Goal: Use online tool/utility: Use online tool/utility

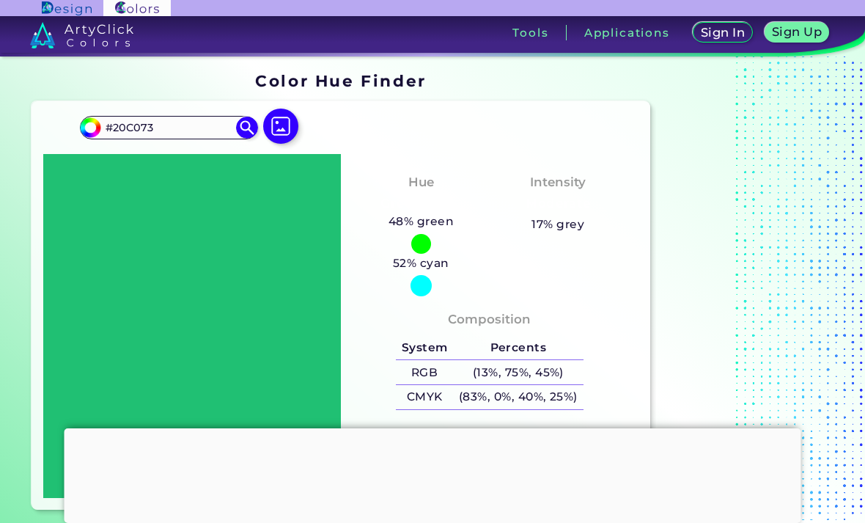
click at [282, 134] on img at bounding box center [280, 125] width 35 height 35
click at [0, 0] on input "file" at bounding box center [0, 0] width 0 height 0
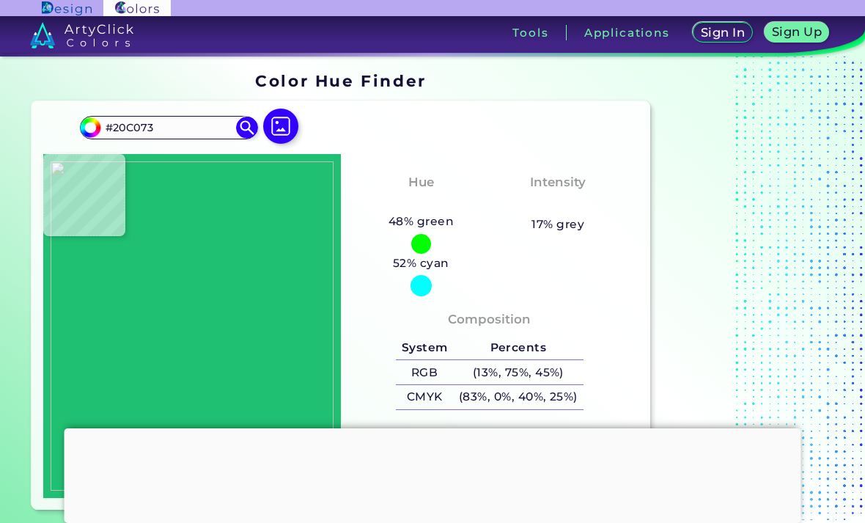
type input "#cdccba"
type input "#CDCCBA"
type input "#293126"
type input "#2e3725"
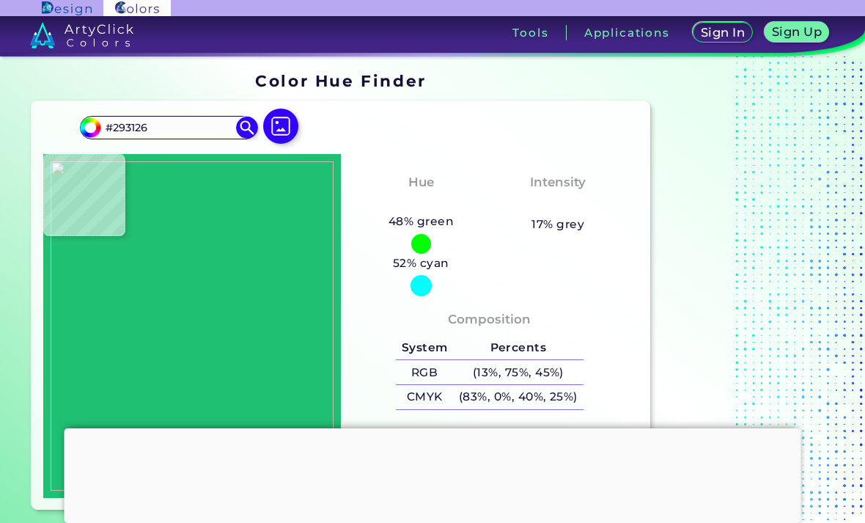
type input "#2E3725"
type input "#333822"
type input "#20210d"
type input "#20210D"
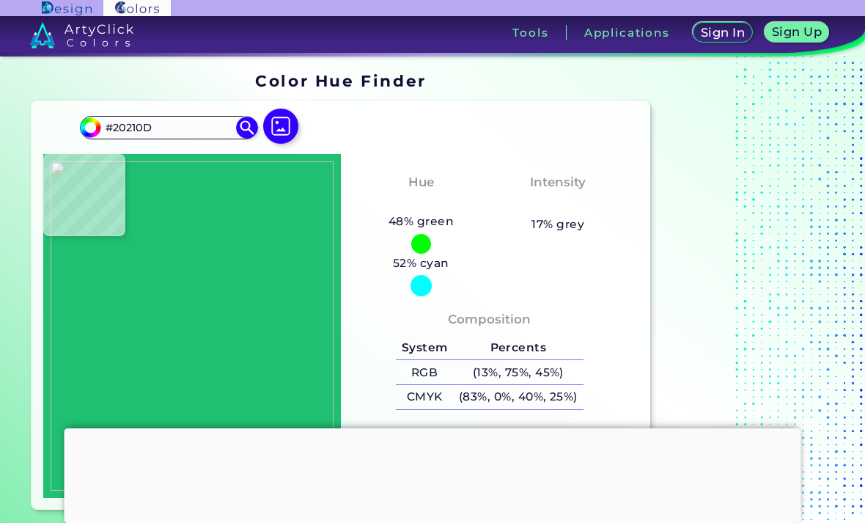
type input "#3a454d"
type input "#3A454D"
type input "#888a7d"
type input "#888A7D"
type input "#2b2e2a"
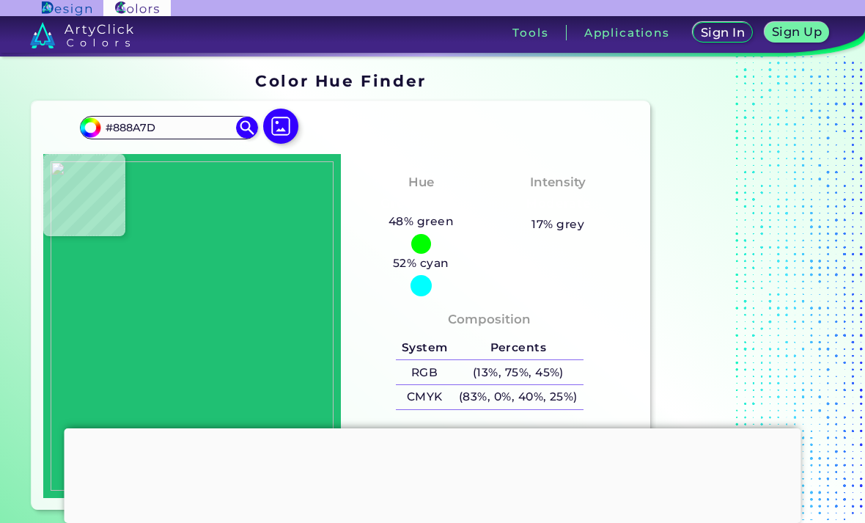
type input "#2B2E2A"
type input "#303623"
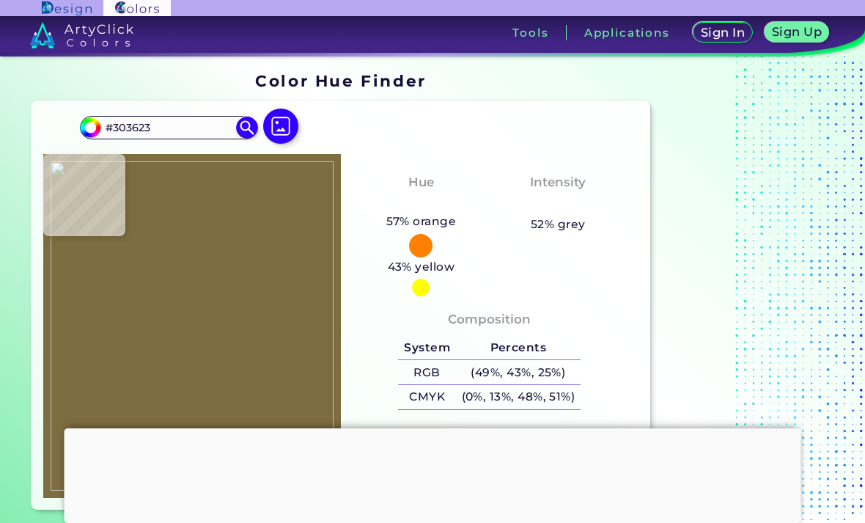
type input "#7e6d41"
type input "#7E6D41"
type input "#7b6944"
type input "#7B6944"
type input "#7f6d3d"
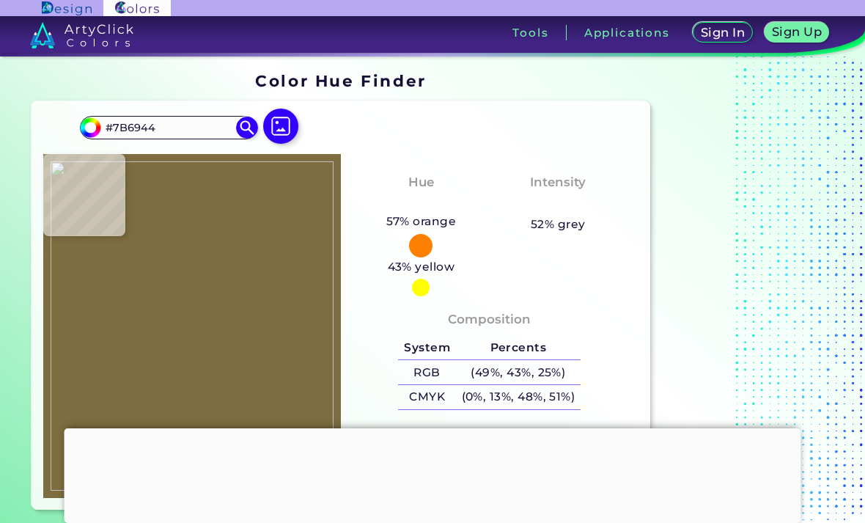
type input "#7F6D3D"
type input "#977f52"
type input "#977F52"
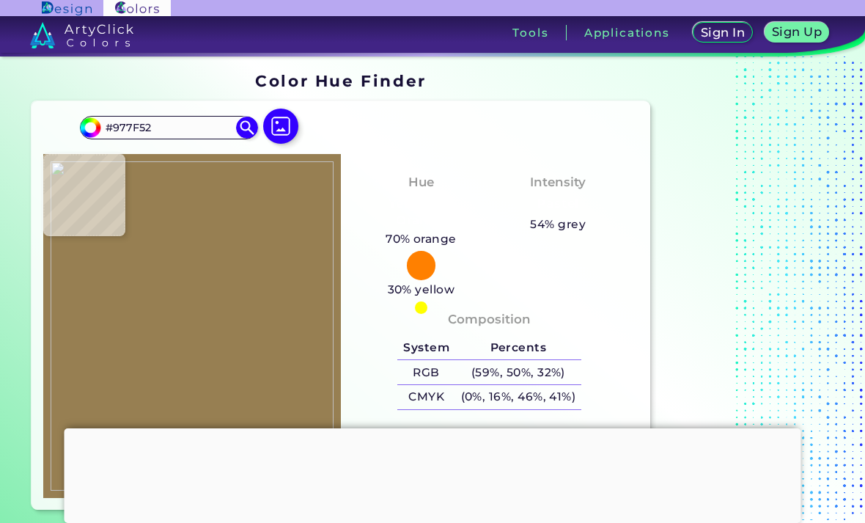
type input "#a48c90"
type input "#A48C90"
type input "#896552"
type input "#ca9688"
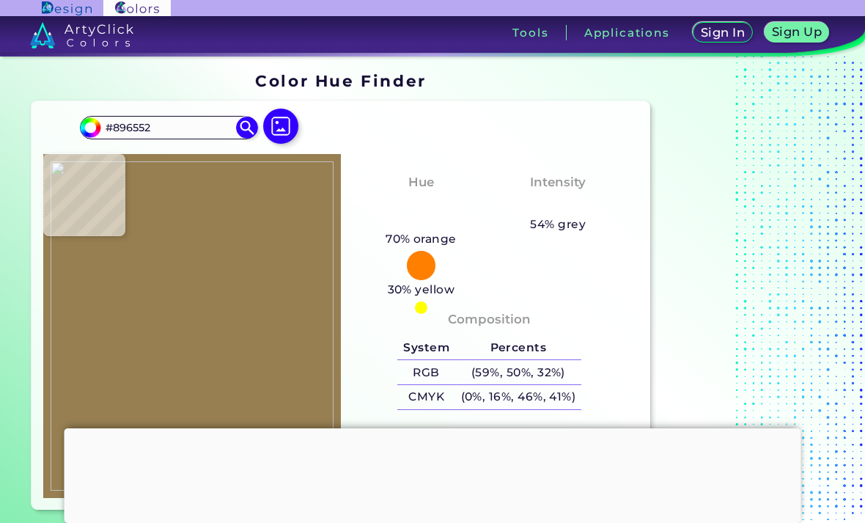
type input "#CA9688"
type input "#baa099"
type input "#BAA099"
type input "#8f8c95"
type input "#8F8C95"
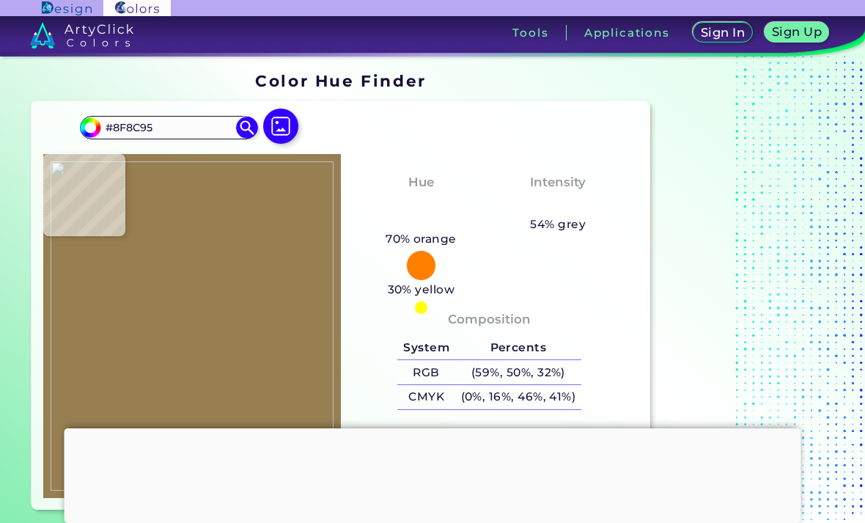
type input "#eed9d4"
type input "#EED9D4"
type input "#0c0b1d"
type input "#0C0B1D"
type input "#0c0c24"
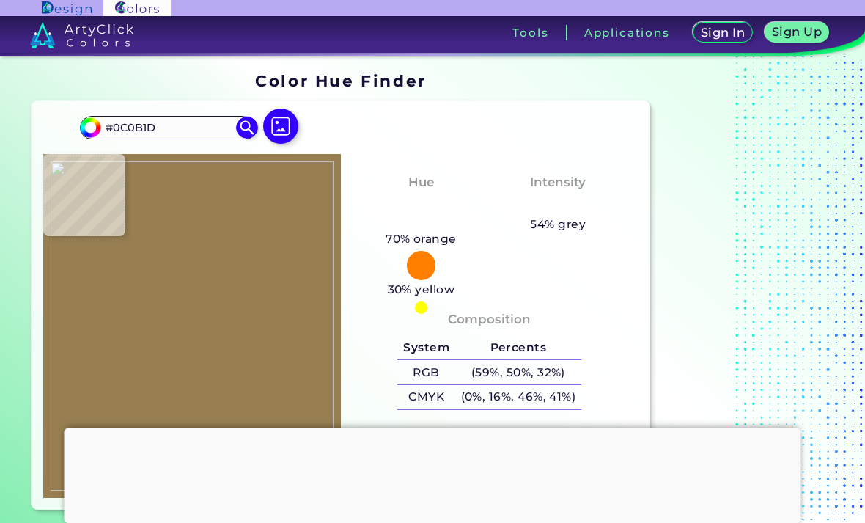
type input "#0C0C24"
type input "#684ca0"
type input "#684CA0"
type input "#64528a"
type input "#64528A"
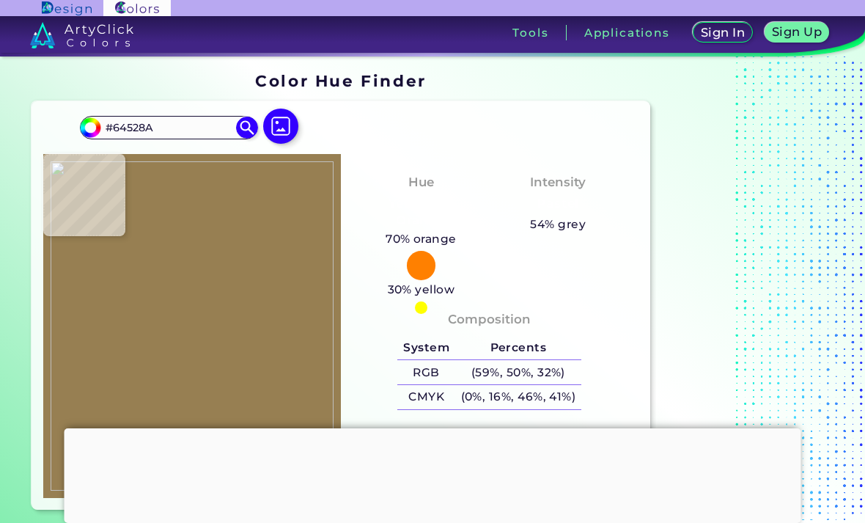
type input "#e4e1ea"
type input "#E4E1EA"
type input "#9b959f"
type input "#9B959F"
type input "#aba9bd"
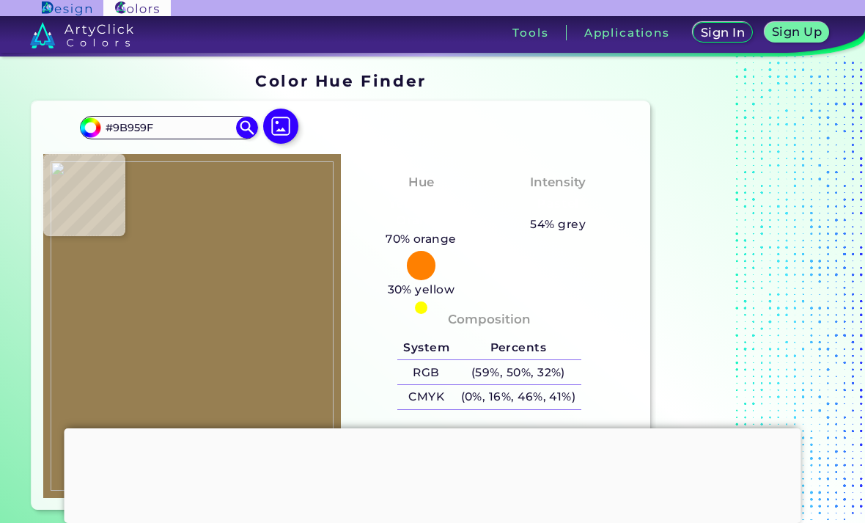
type input "#ABA9BD"
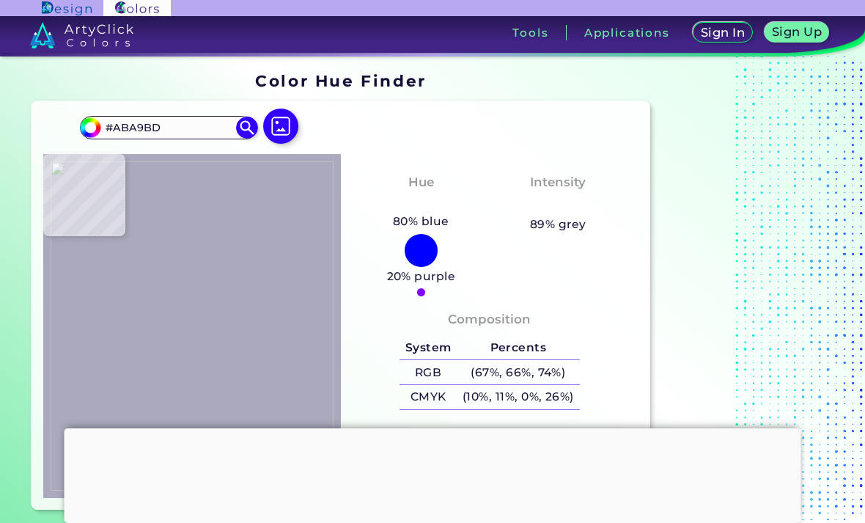
type input "#babacb"
type input "#BABACB"
type input "#d5ad87"
type input "#D5AD87"
type input "#4f5570"
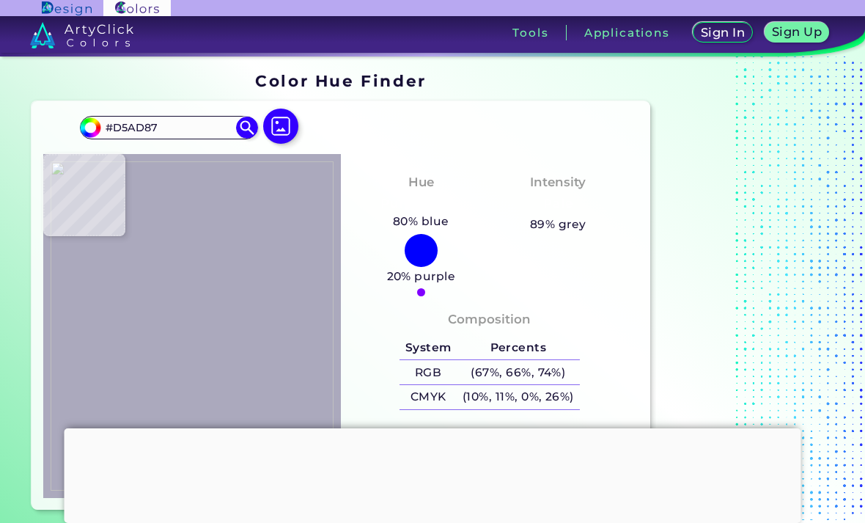
type input "#4F5570"
type input "#846d41"
type input "#846D41"
type input "#939dae"
type input "#939DAE"
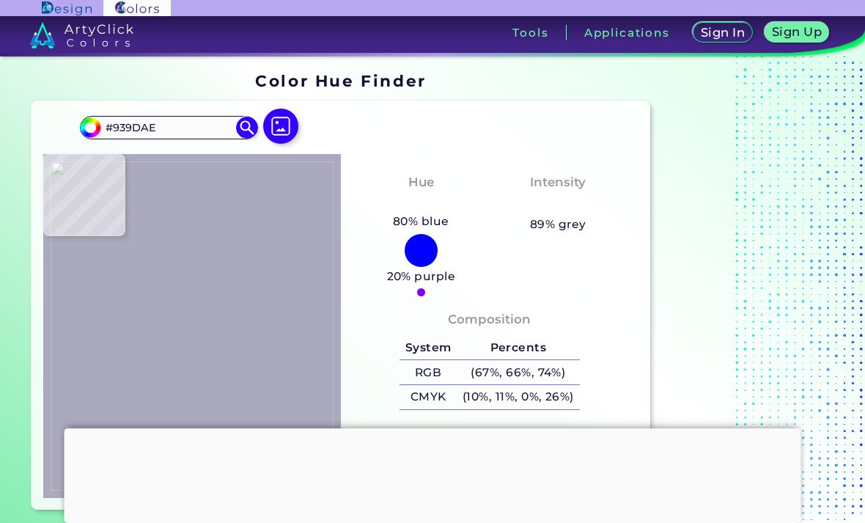
type input "#99b1e9"
type input "#99B1E9"
type input "#8da5e1"
type input "#8DA5E1"
type input "#030202"
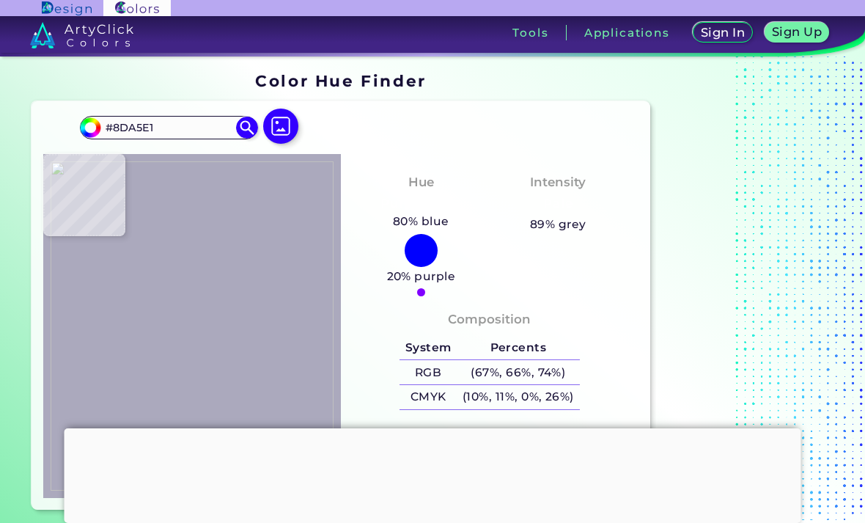
type input "#030202"
type input "#010200"
type input "#010100"
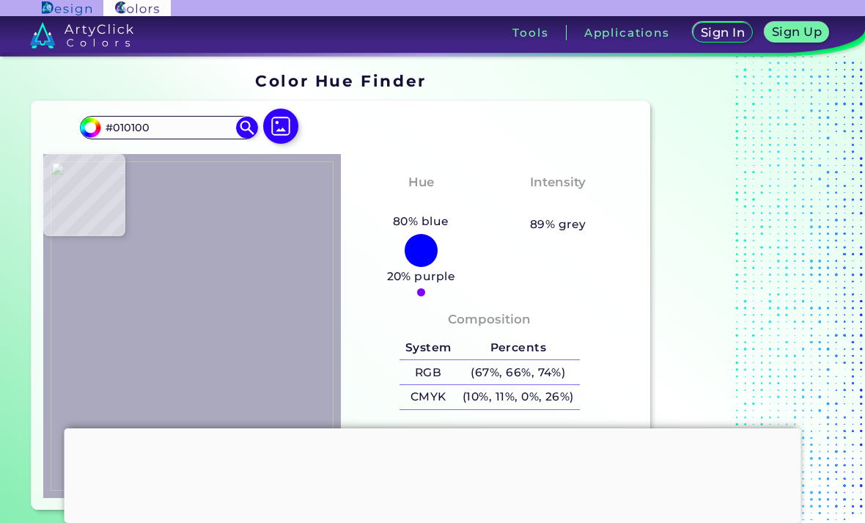
type input "#010101"
type input "#010103"
type input "#010102"
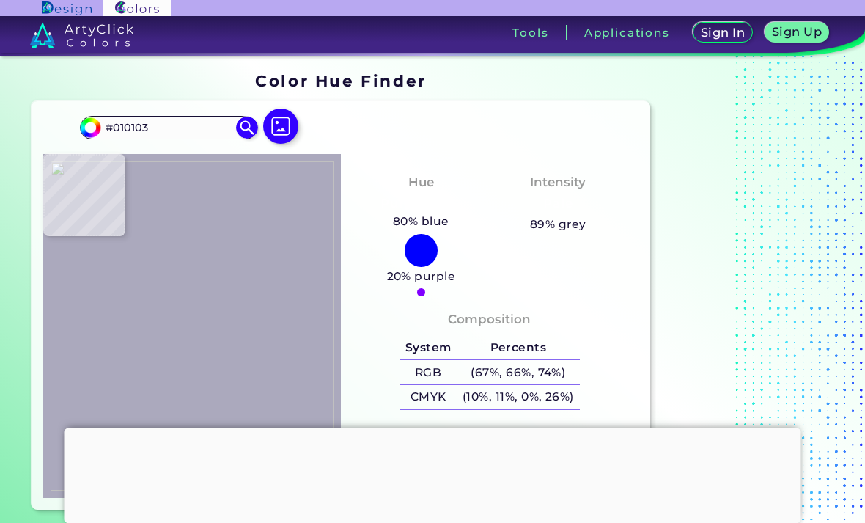
type input "#010102"
type input "#000000"
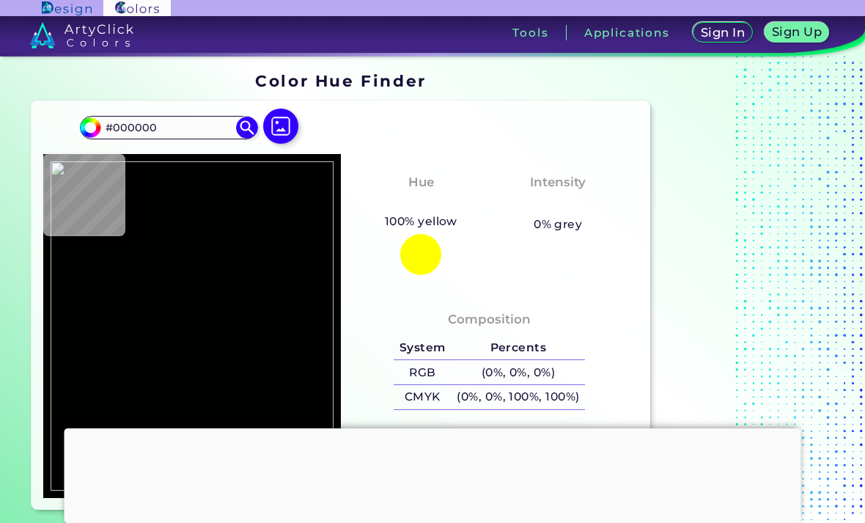
type input "#010100"
type input "#000002"
type input "#020204"
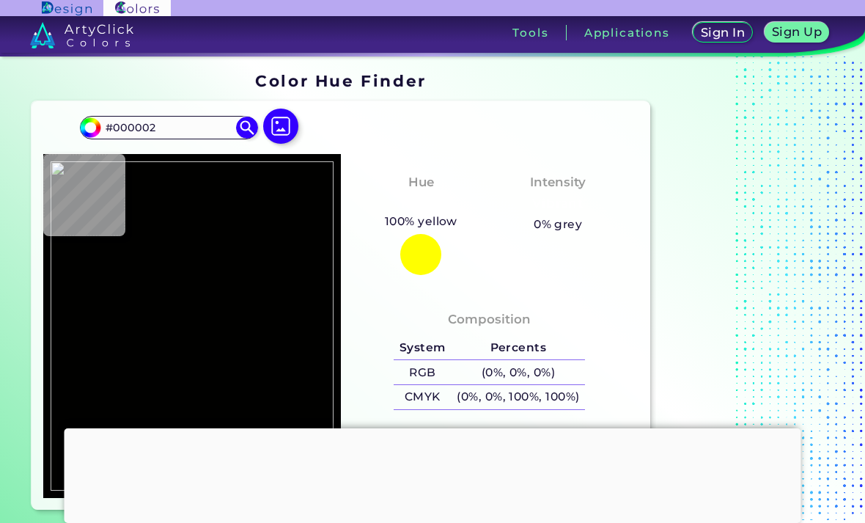
type input "#020204"
type input "#010101"
type input "#030207"
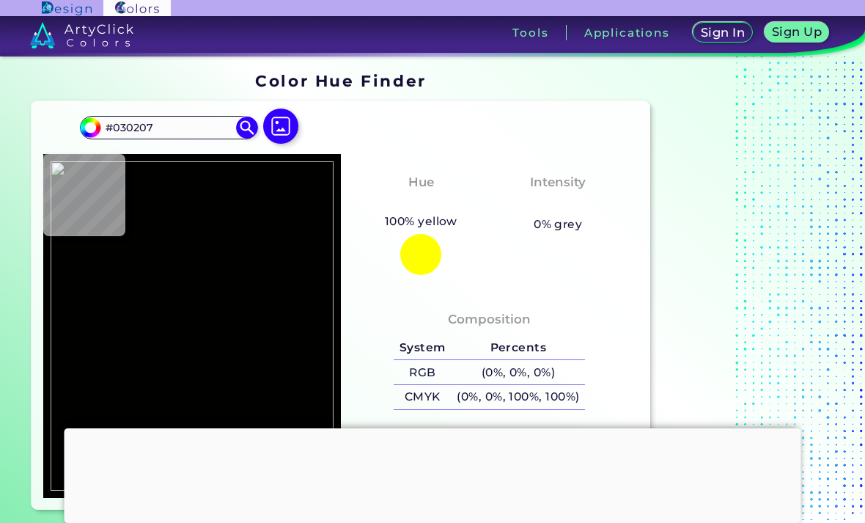
type input "#b7b1a2"
type input "#B7B1A2"
type input "#798699"
type input "#9eabdb"
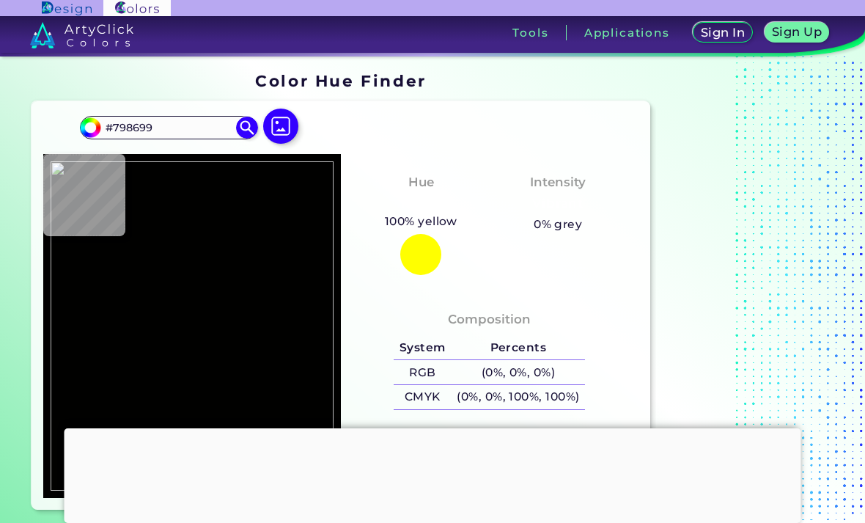
type input "#9EABDB"
type input "#ece3d6"
type input "#ECE3D6"
type input "#9ba2d5"
type input "#9BA2D5"
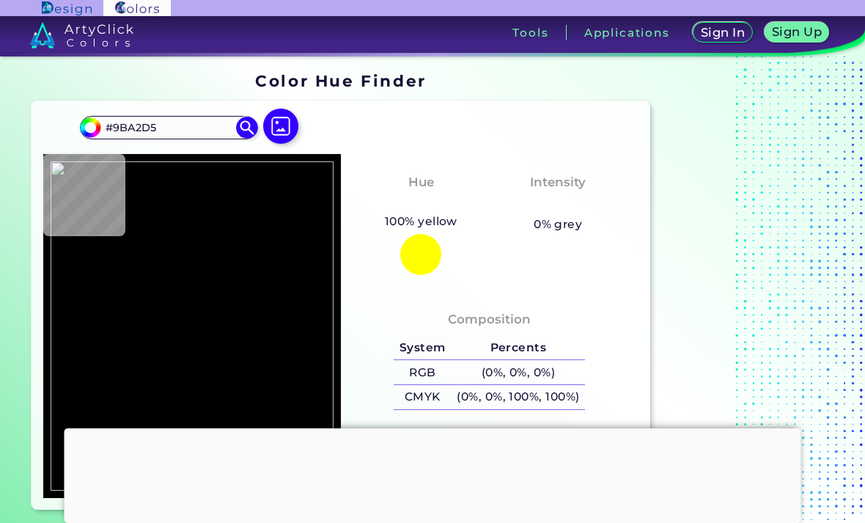
type input "#acd1d5"
type input "#ACD1D5"
type input "#95c7d9"
type input "#95C7D9"
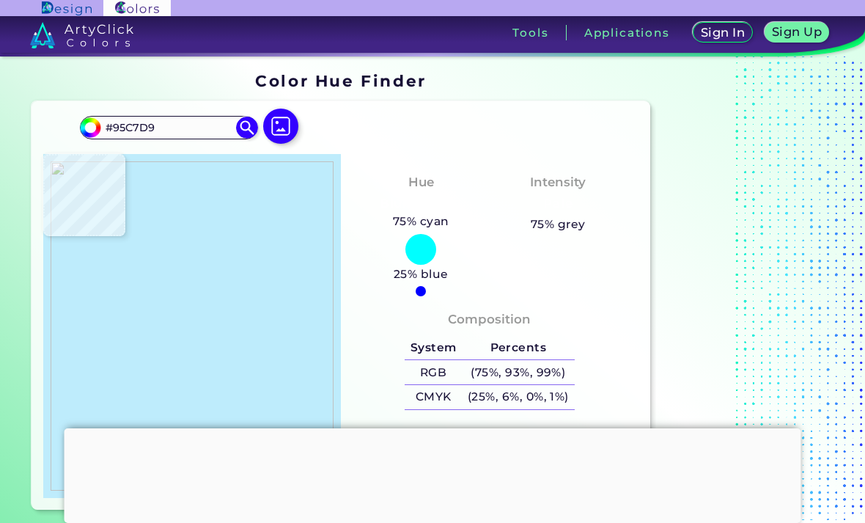
type input "#beecfc"
type input "#BEECFC"
type input "#2b2c68"
type input "#2B2C68"
type input "#23054d"
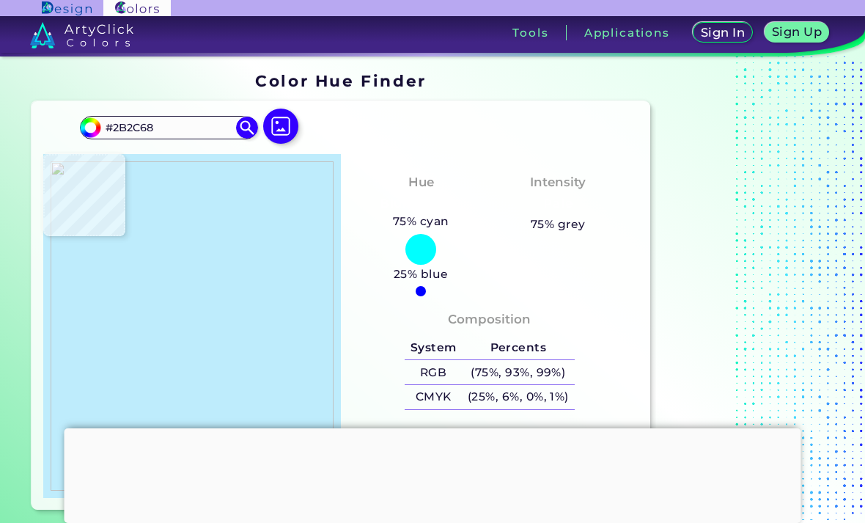
type input "#23054D"
type input "#260844"
type input "#240741"
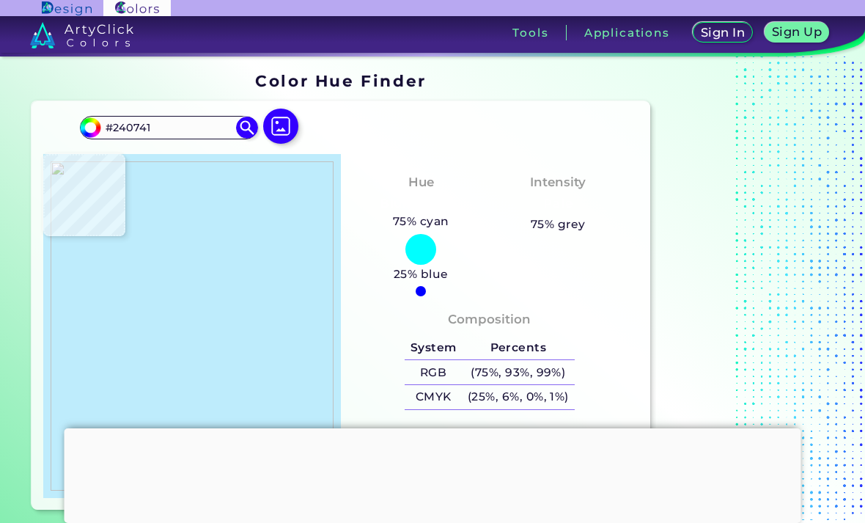
type input "#230741"
type input "#240842"
type input "#220940"
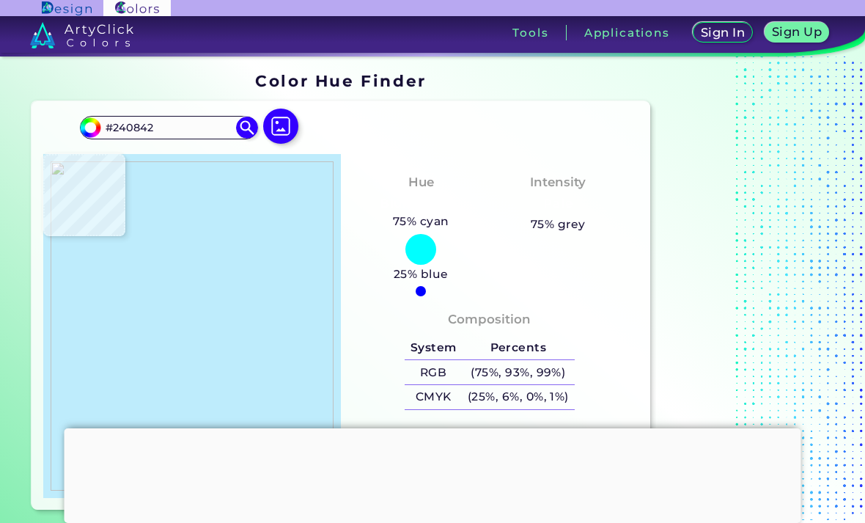
type input "#220940"
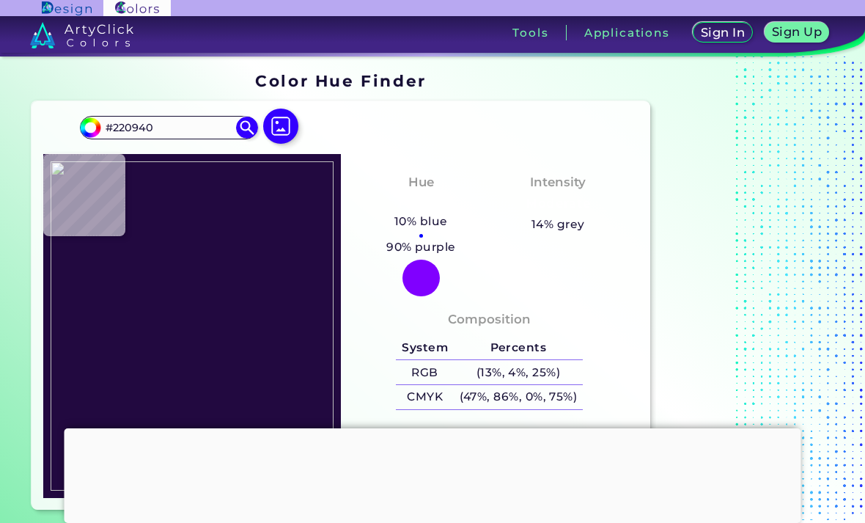
type input "#240843"
type input "#220445"
type input "#27094a"
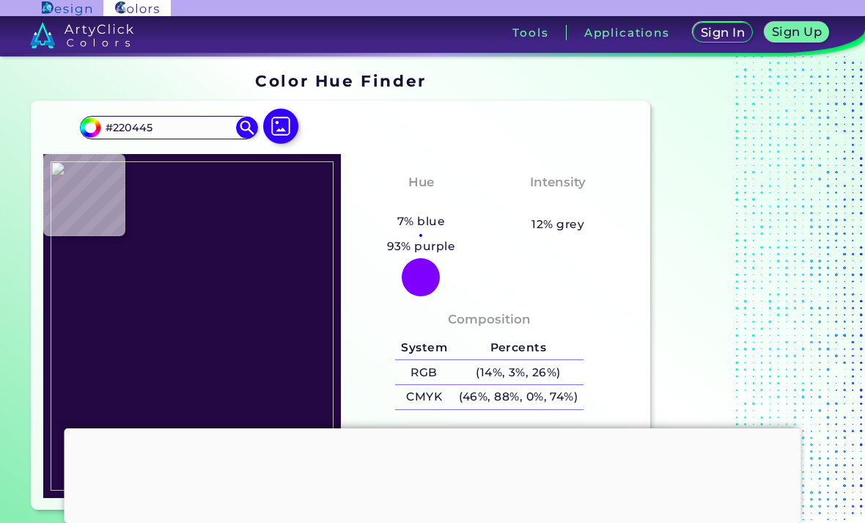
type input "#27094A"
type input "#280b45"
type input "#280B45"
type input "#260847"
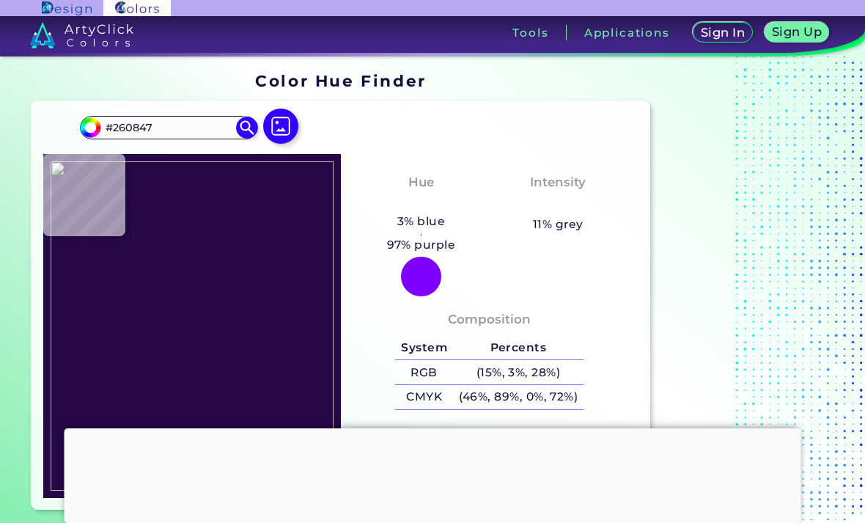
type input "#240645"
type input "#250841"
type input "#260942"
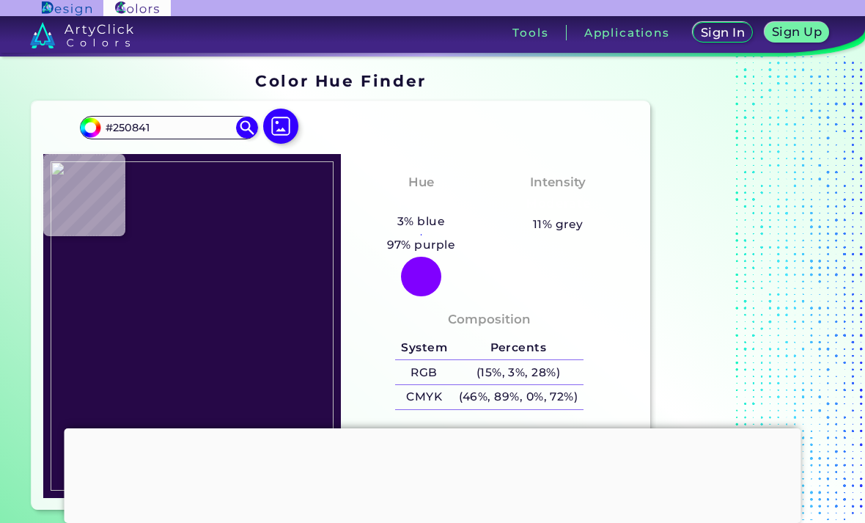
type input "#260942"
type input "#260844"
type input "#aad96b"
type input "#AAD96B"
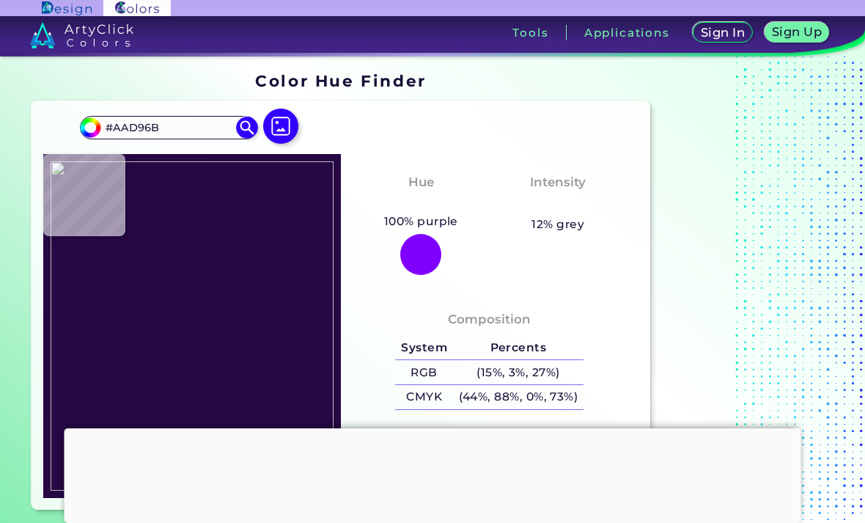
type input "#6fae69"
type input "#6FAE69"
type input "#280845"
type input "#220942"
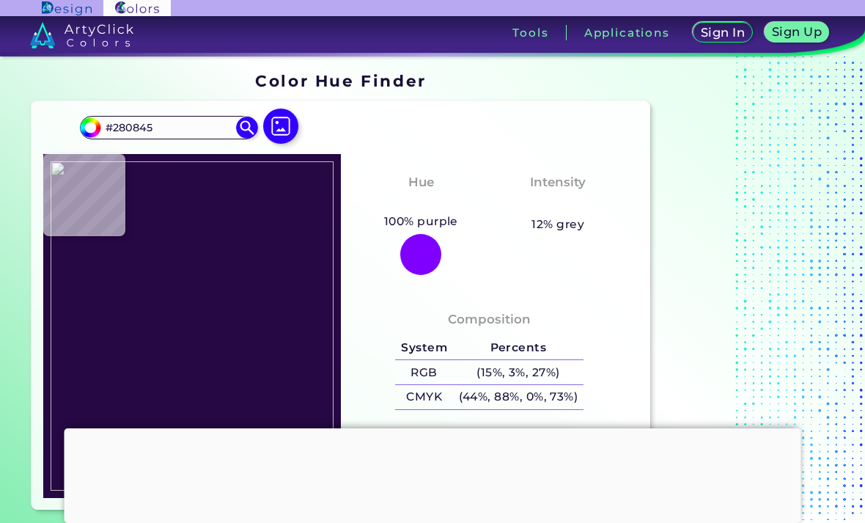
type input "#220942"
type input "#240843"
type input "#260844"
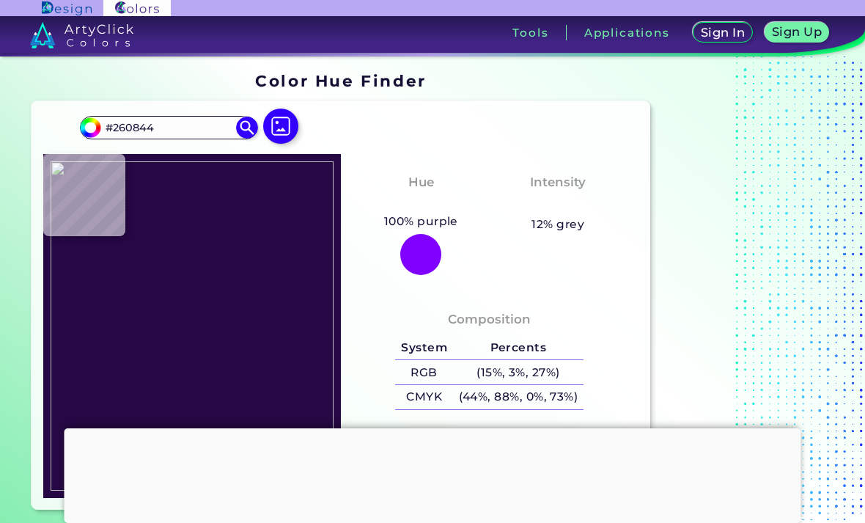
type input "#270a44"
type input "#270A44"
type input "#250841"
type input "#280b41"
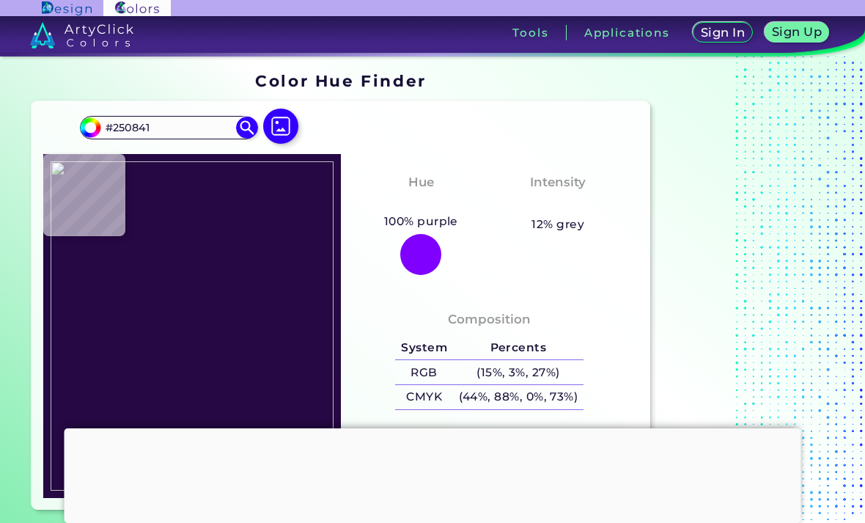
type input "#280B41"
type input "#250841"
type input "#280b43"
type input "#280B43"
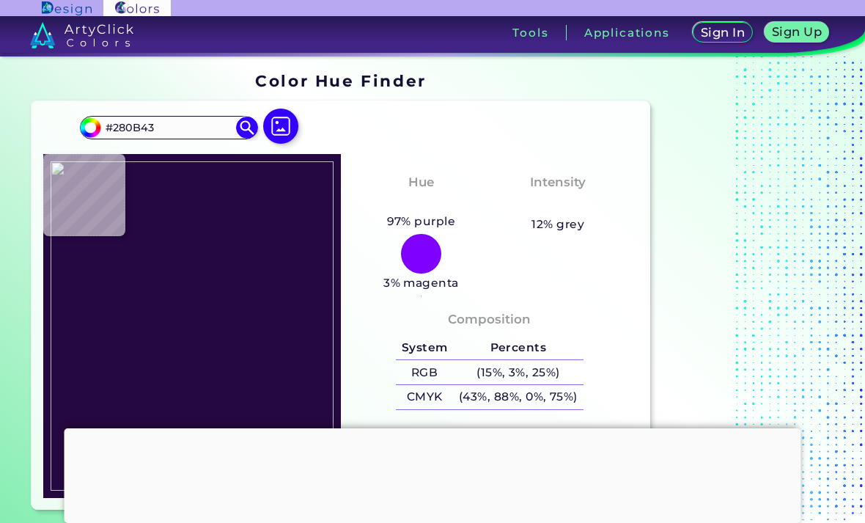
type input "#250746"
type input "#280a44"
type input "#280A44"
type input "#270b47"
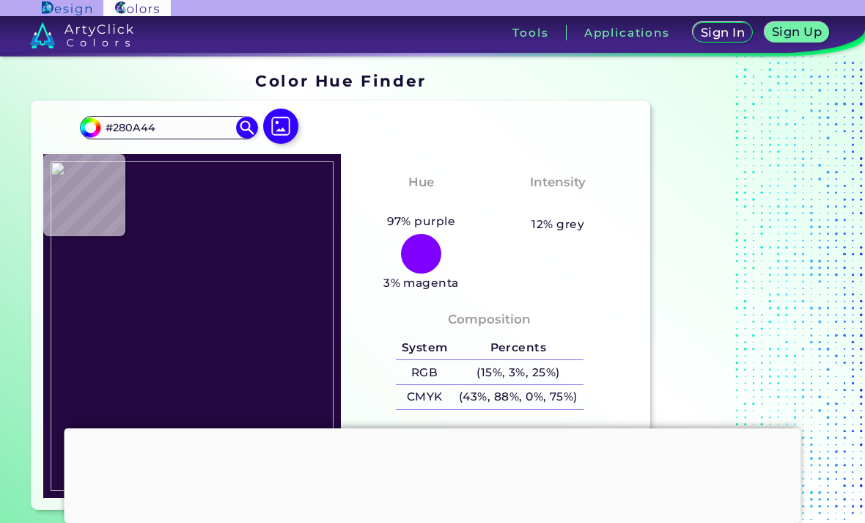
type input "#270B47"
type input "#260846"
type input "#2a0b47"
type input "#2A0B47"
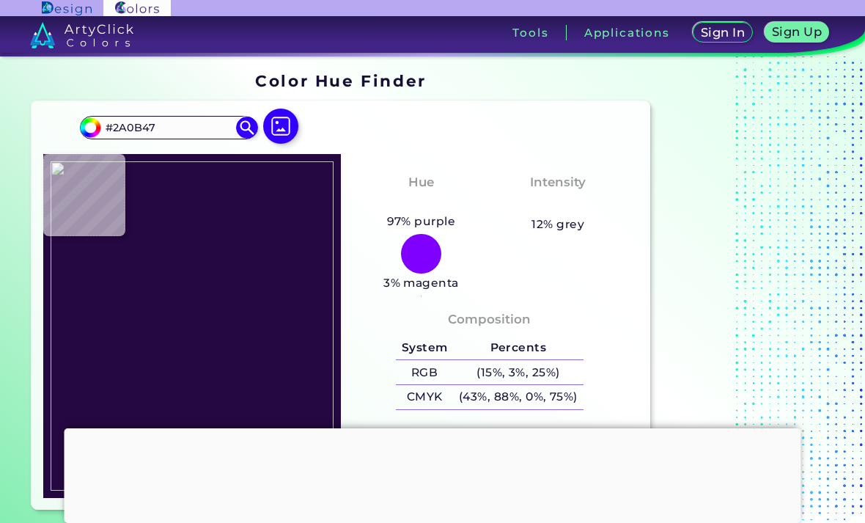
type input "#27084c"
type input "#27084C"
type input "#8884b3"
type input "#8884B3"
type input "#b4f16b"
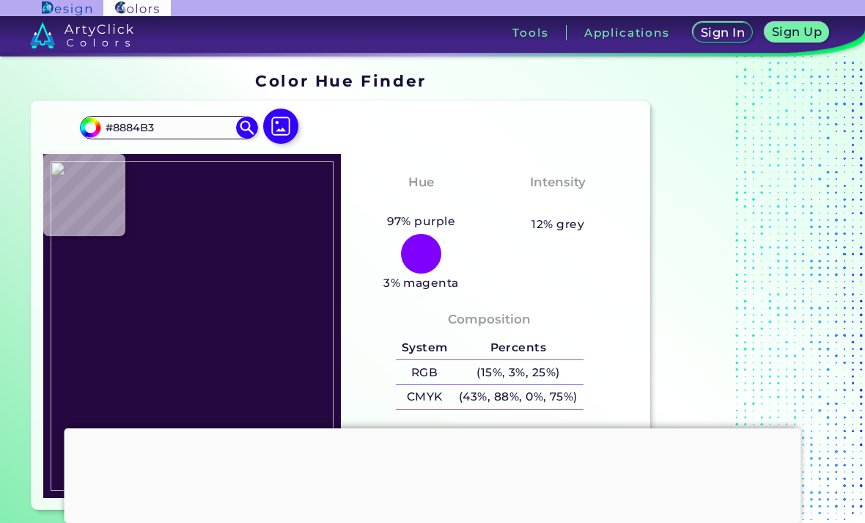
type input "#B4F16B"
type input "#98da79"
type input "#98DA79"
type input "#9cd64c"
type input "#9CD64C"
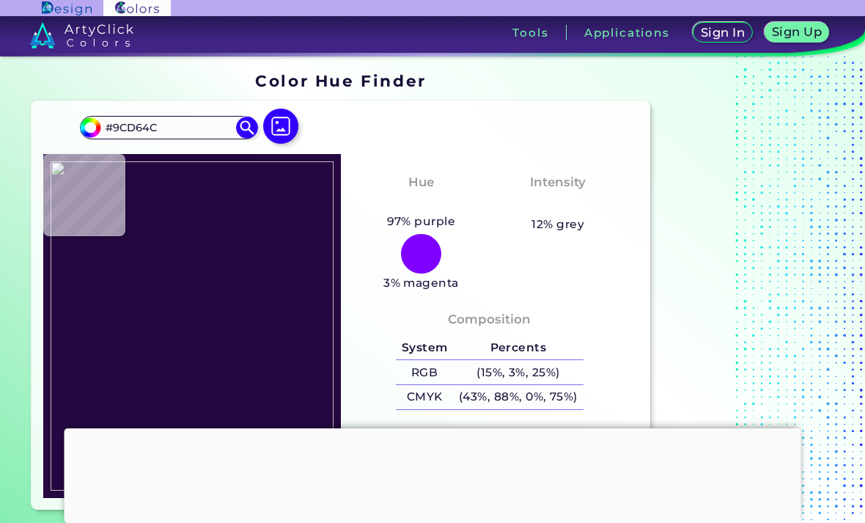
type input "#8cc681"
type input "#8CC681"
type input "#d2e2b9"
type input "#D2E2B9"
type input "#e7f0d1"
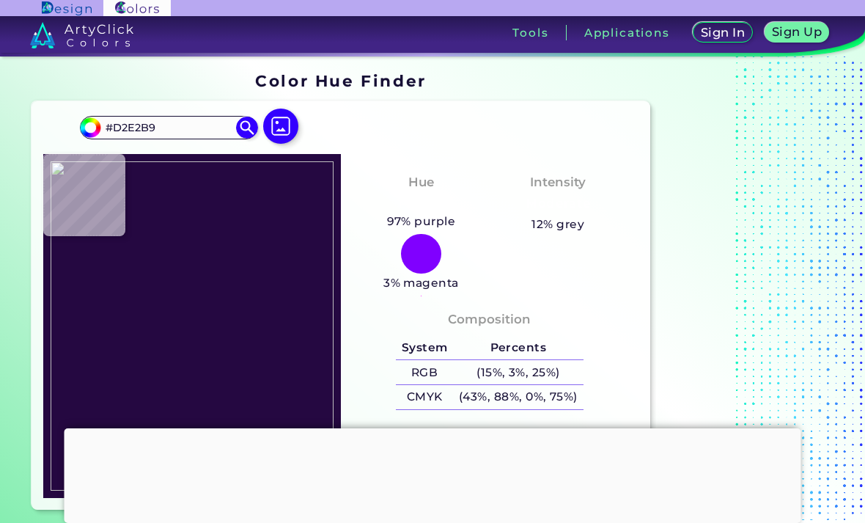
type input "#E7F0D1"
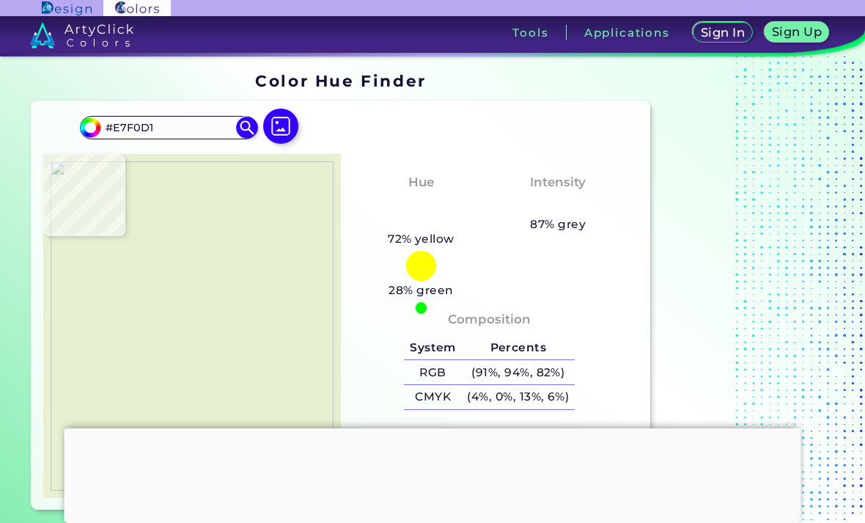
type input "#dde4ce"
type input "#DDE4CE"
type input "#b8d2ea"
type input "#B8D2EA"
type input "#0c0d10"
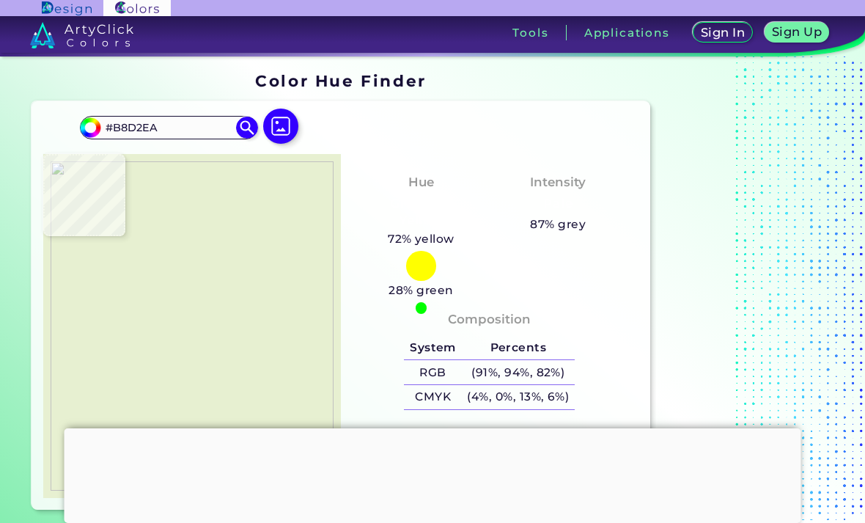
type input "#0C0D10"
type input "#302218"
type input "#68707c"
type input "#68707C"
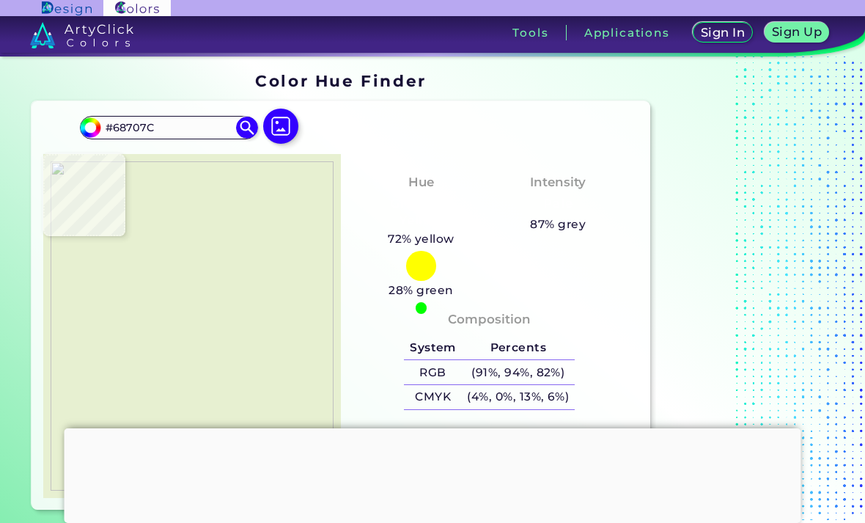
type input "#192647"
type input "#020418"
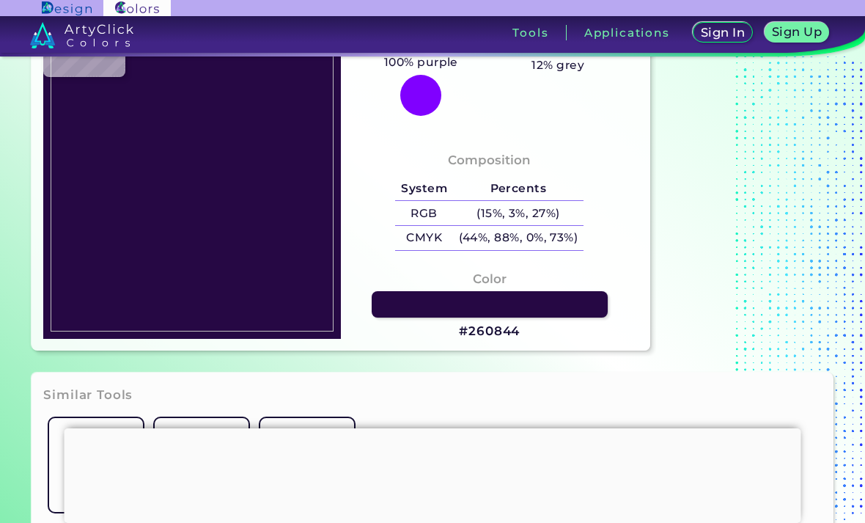
scroll to position [161, 0]
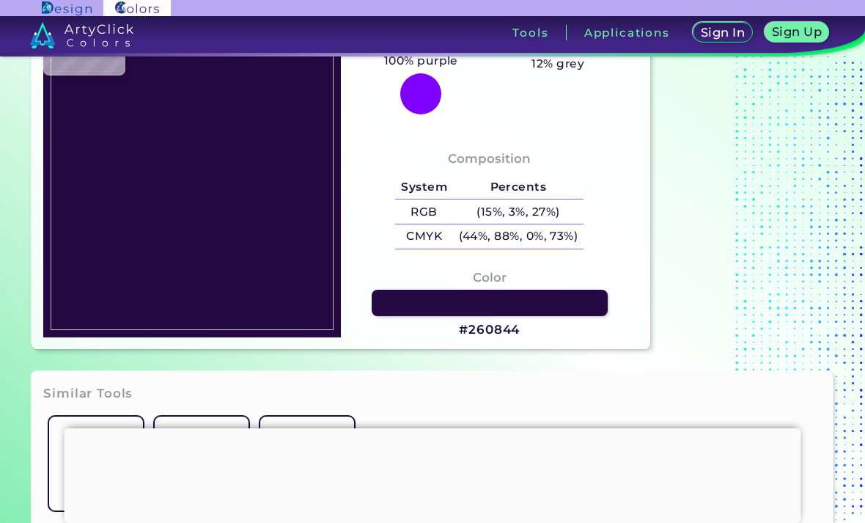
click at [500, 339] on h3 "#260844" at bounding box center [489, 330] width 61 height 18
